Goal: Navigation & Orientation: Find specific page/section

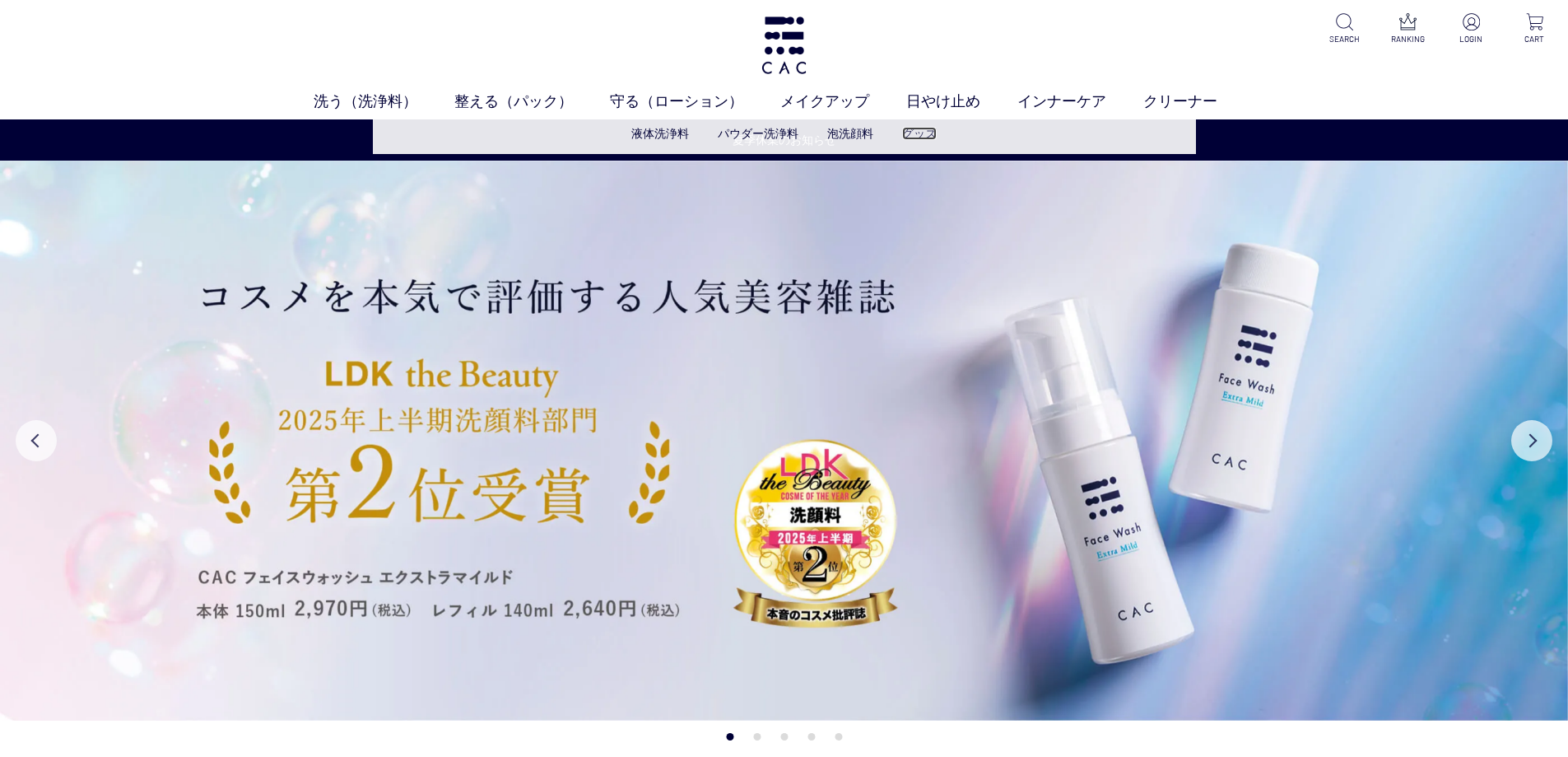
click at [916, 137] on link "グッズ" at bounding box center [920, 133] width 35 height 13
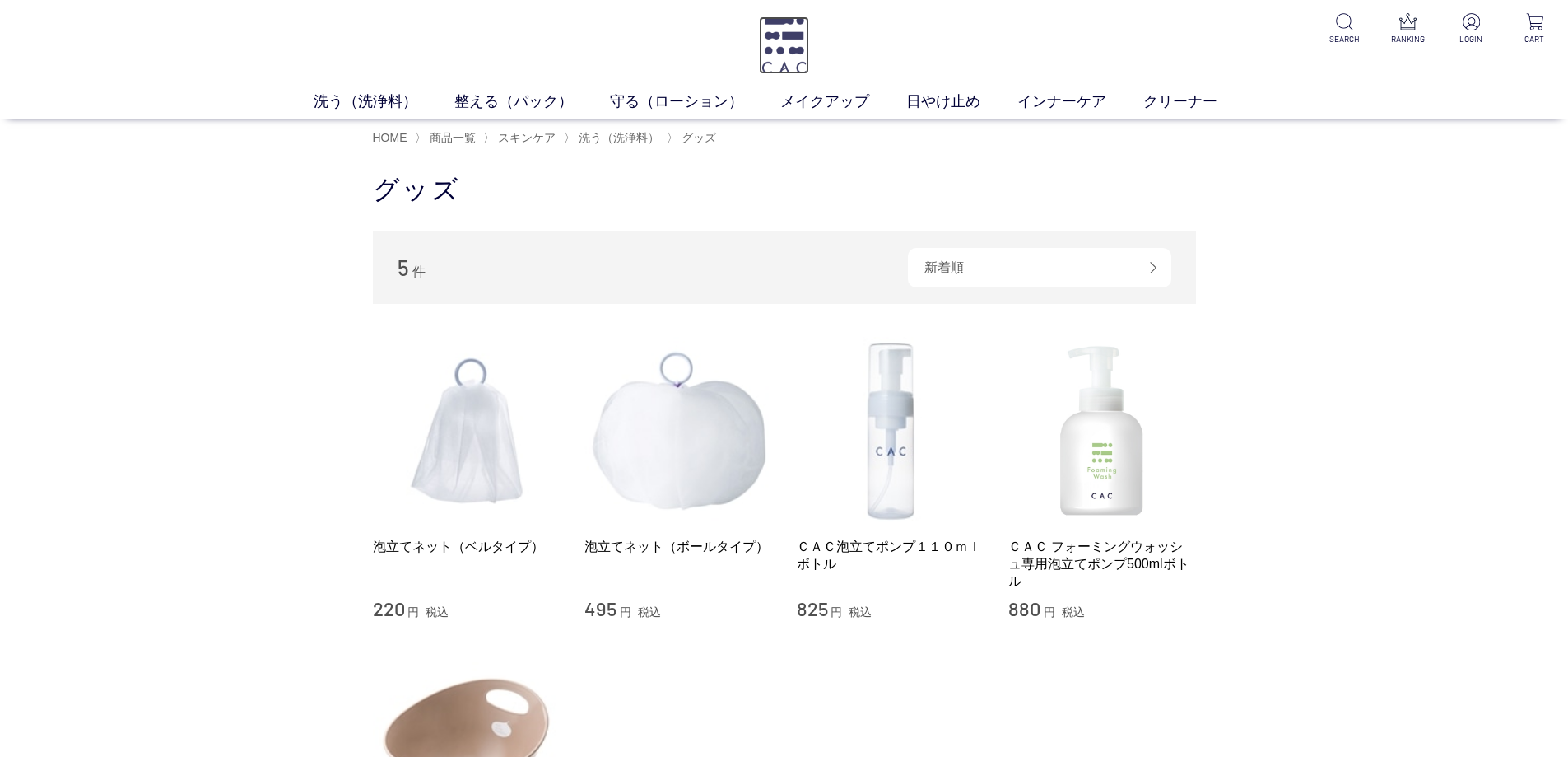
click at [767, 67] on img at bounding box center [784, 46] width 51 height 58
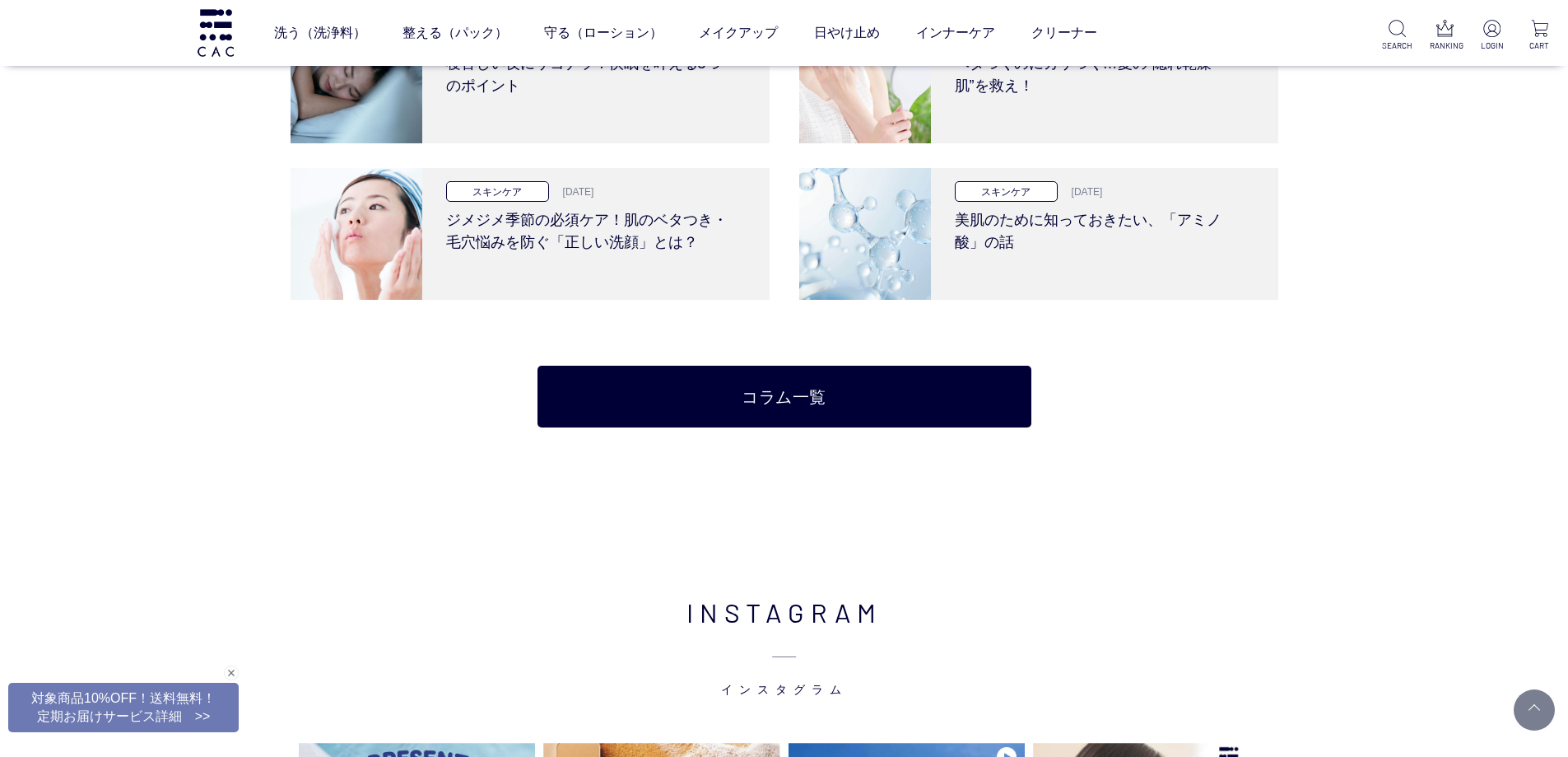
scroll to position [3870, 0]
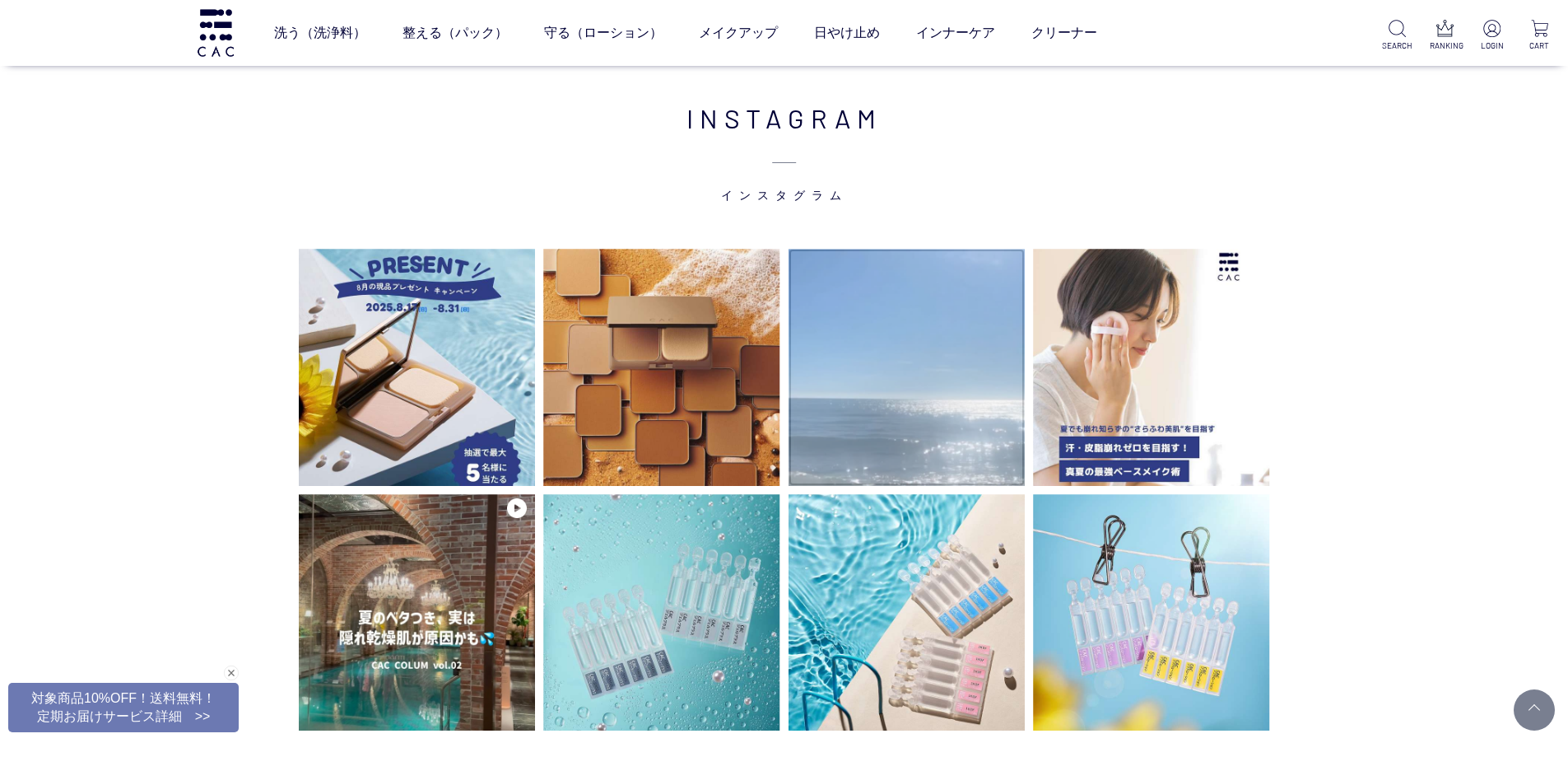
click at [860, 380] on video at bounding box center [907, 367] width 237 height 237
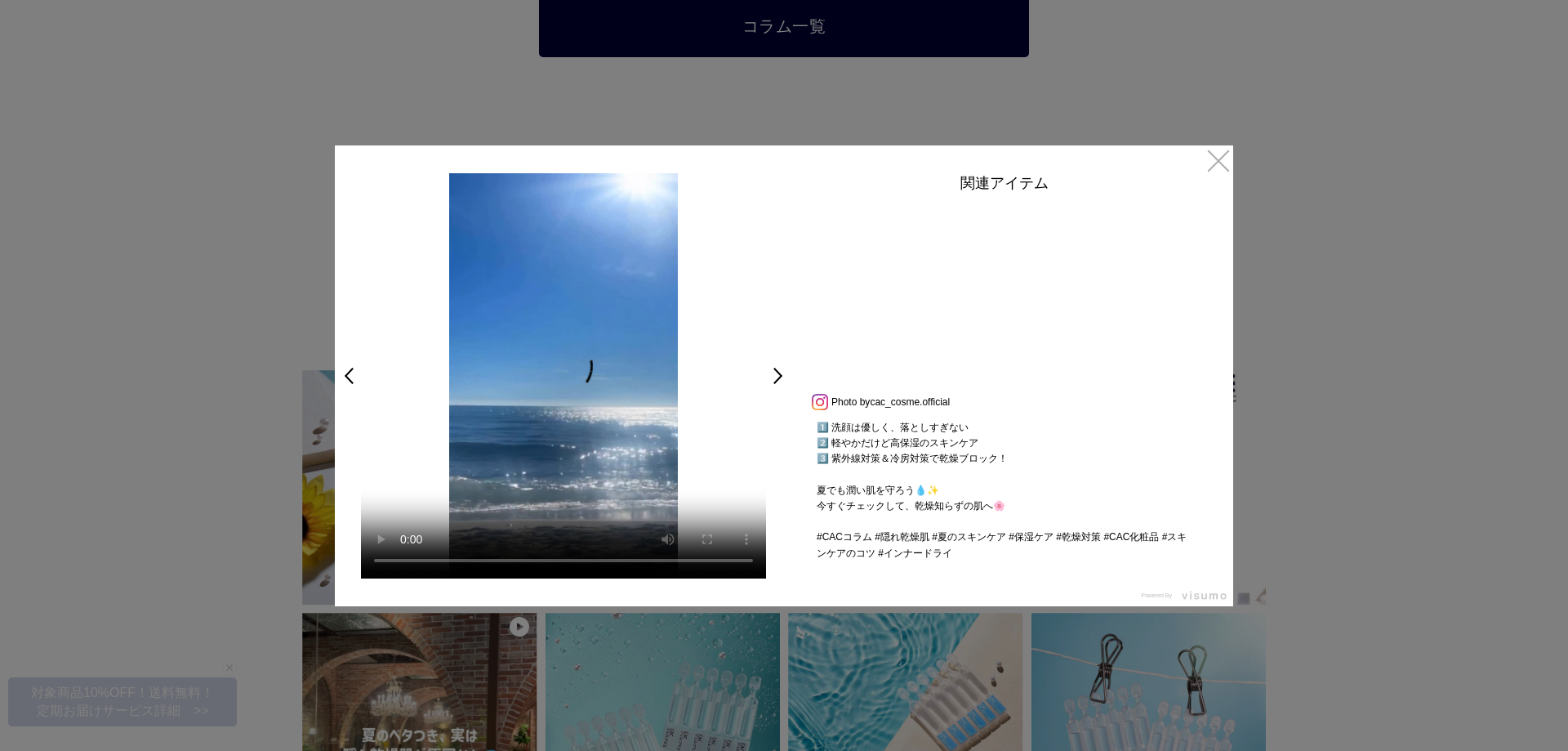
scroll to position [297, 0]
click at [1226, 166] on link "×" at bounding box center [1219, 160] width 30 height 30
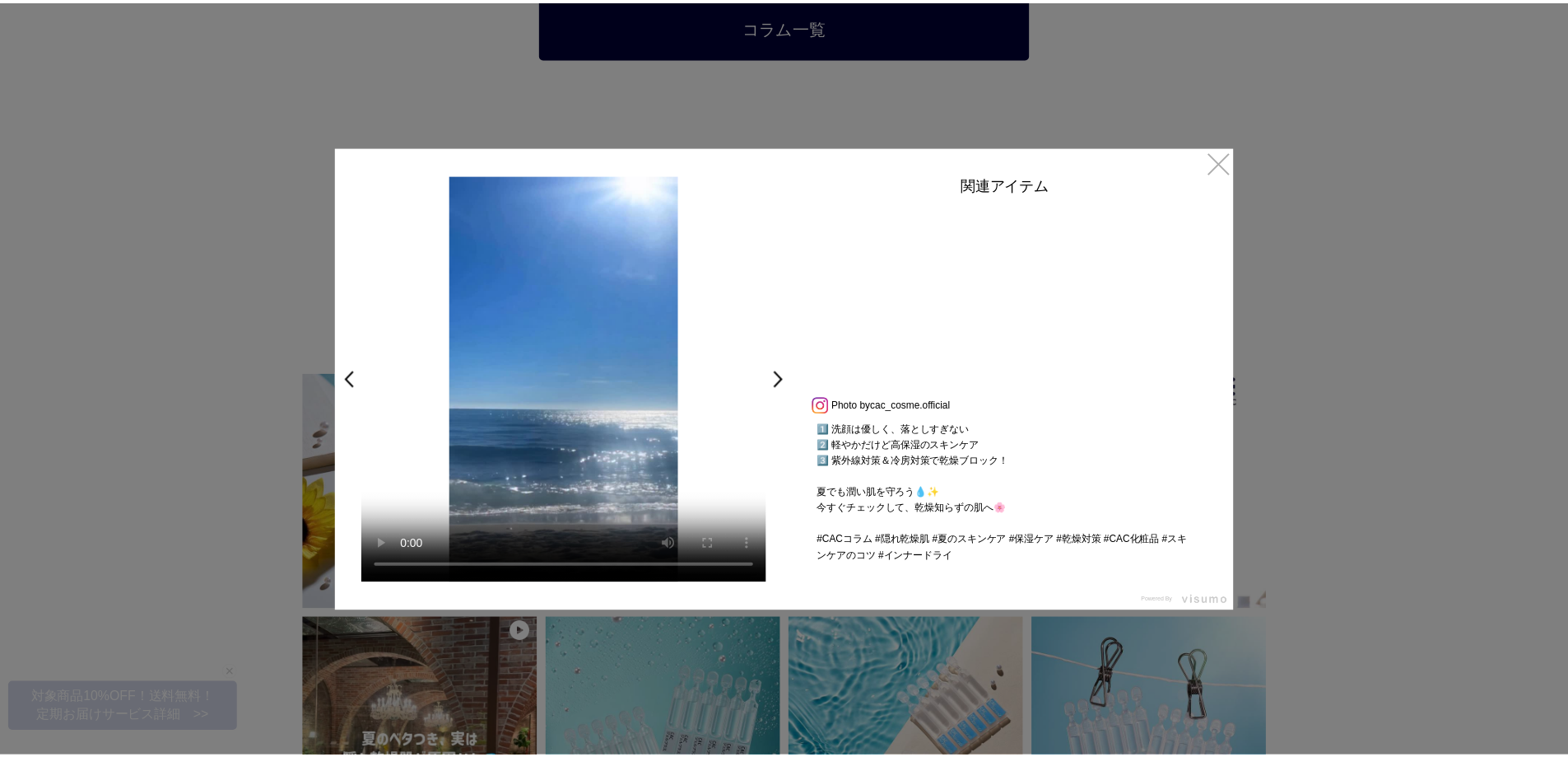
scroll to position [3870, 0]
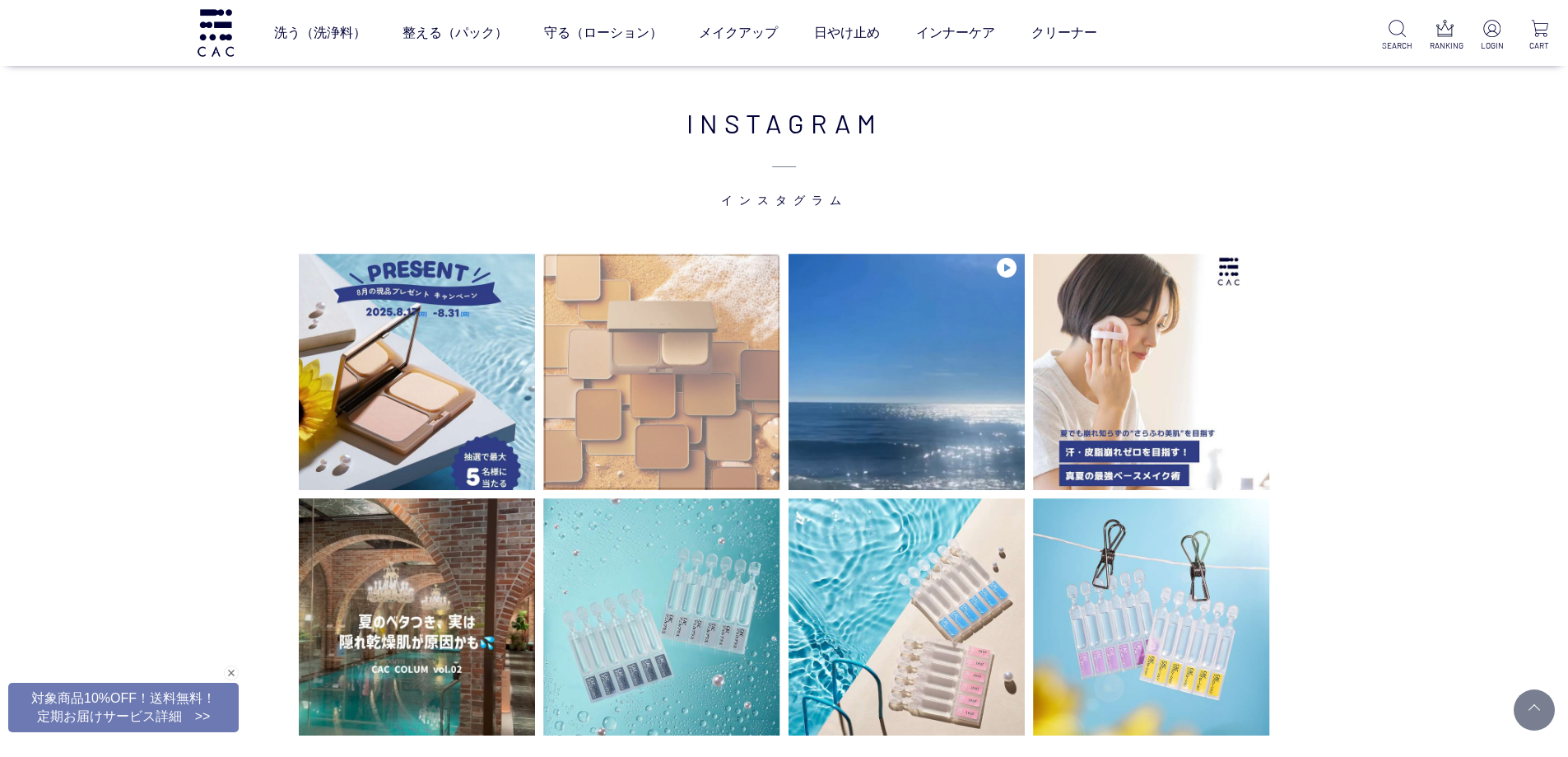
click at [747, 402] on img at bounding box center [661, 372] width 237 height 237
